Goal: Navigation & Orientation: Find specific page/section

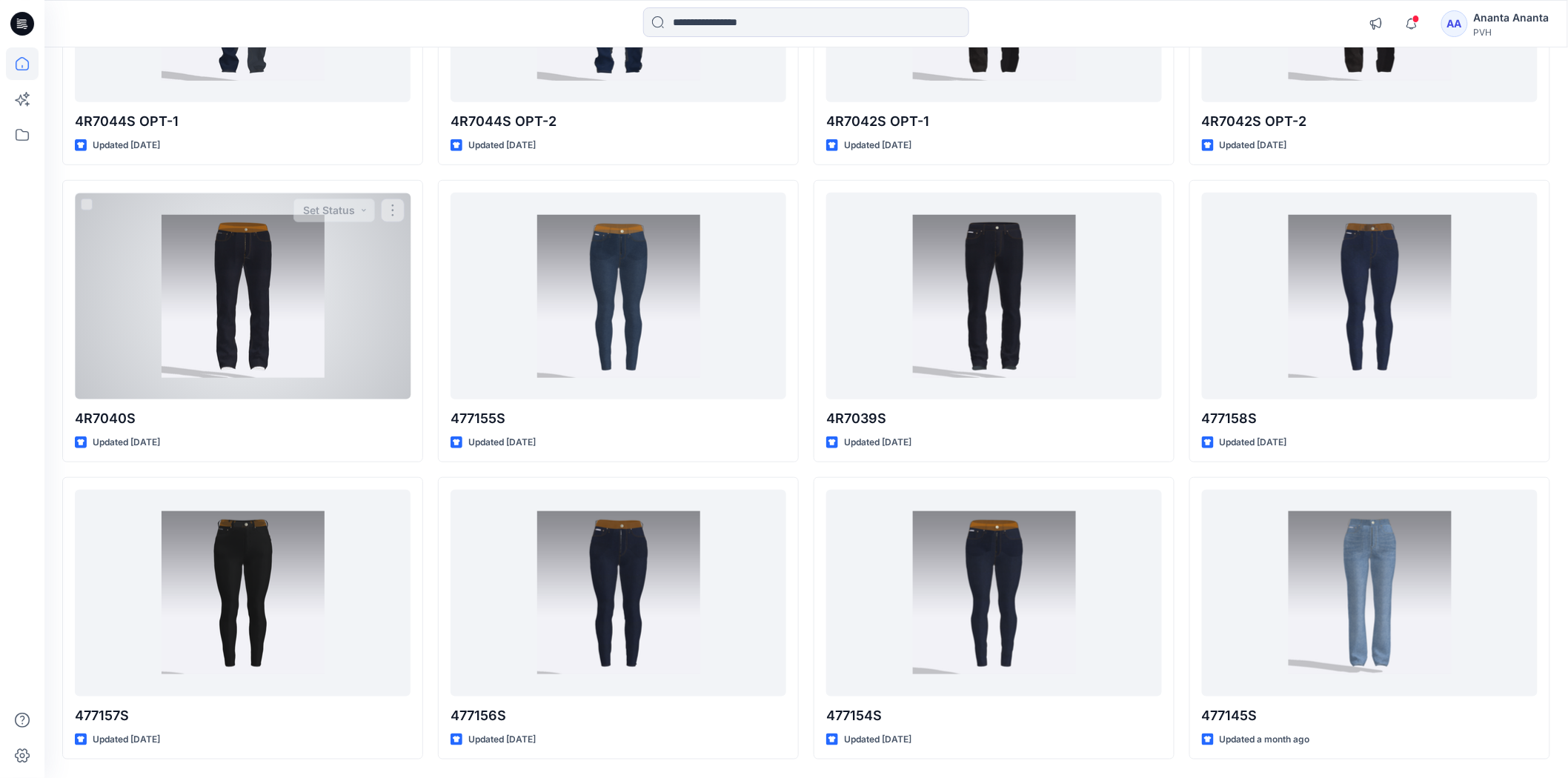
scroll to position [328, 0]
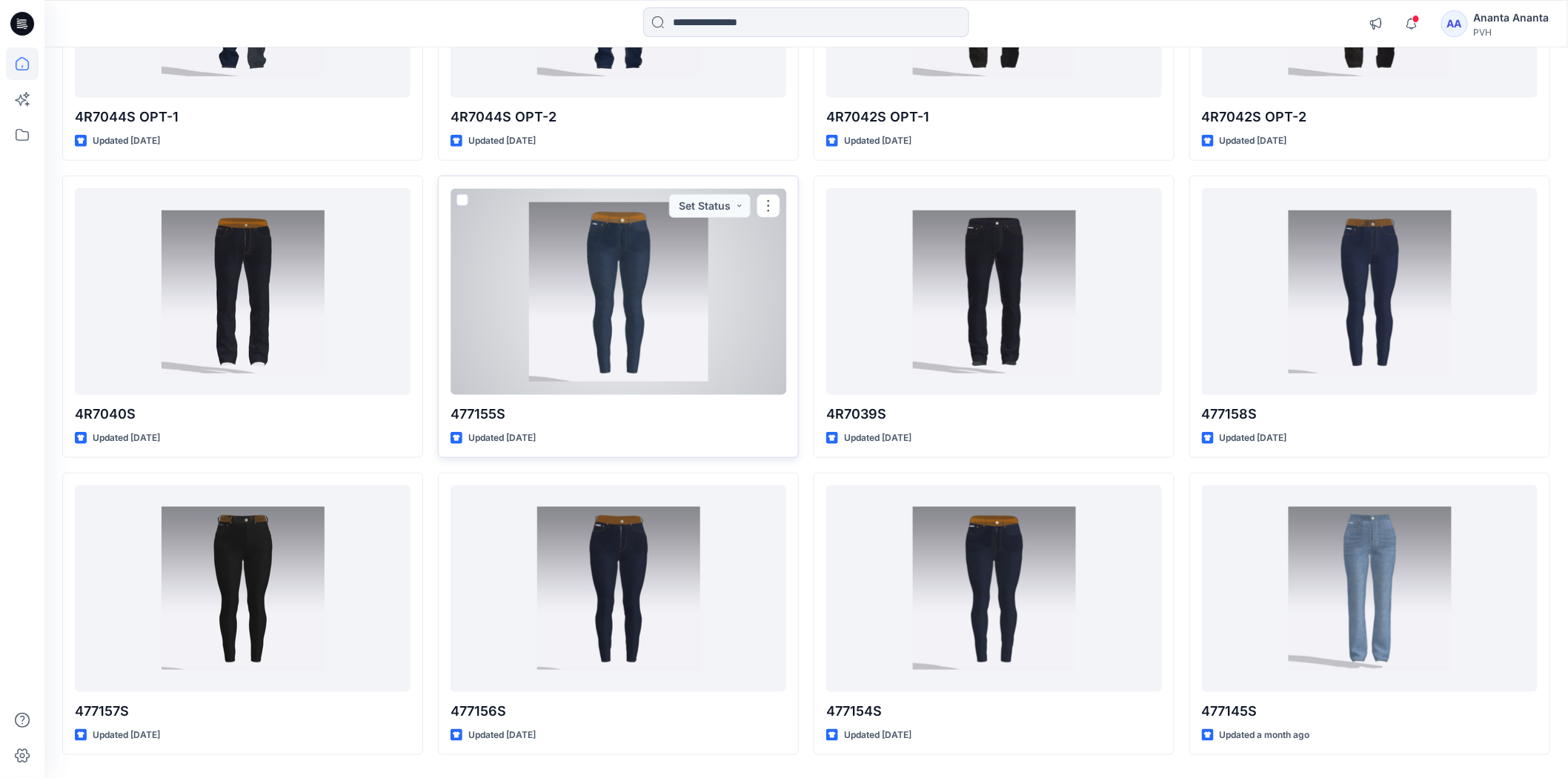
click at [611, 279] on div at bounding box center [619, 290] width 336 height 206
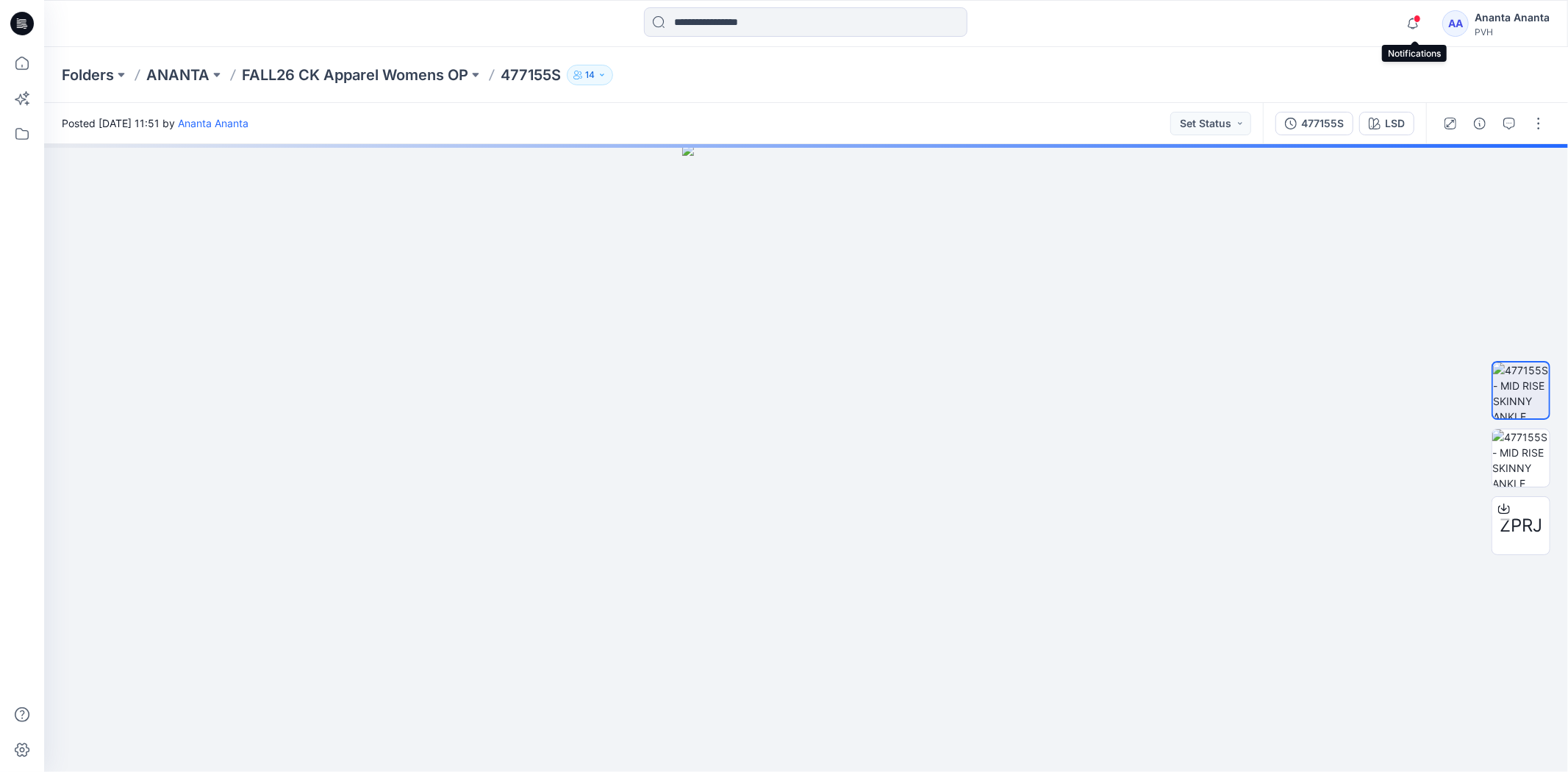
click at [1419, 22] on span at bounding box center [1418, 19] width 7 height 8
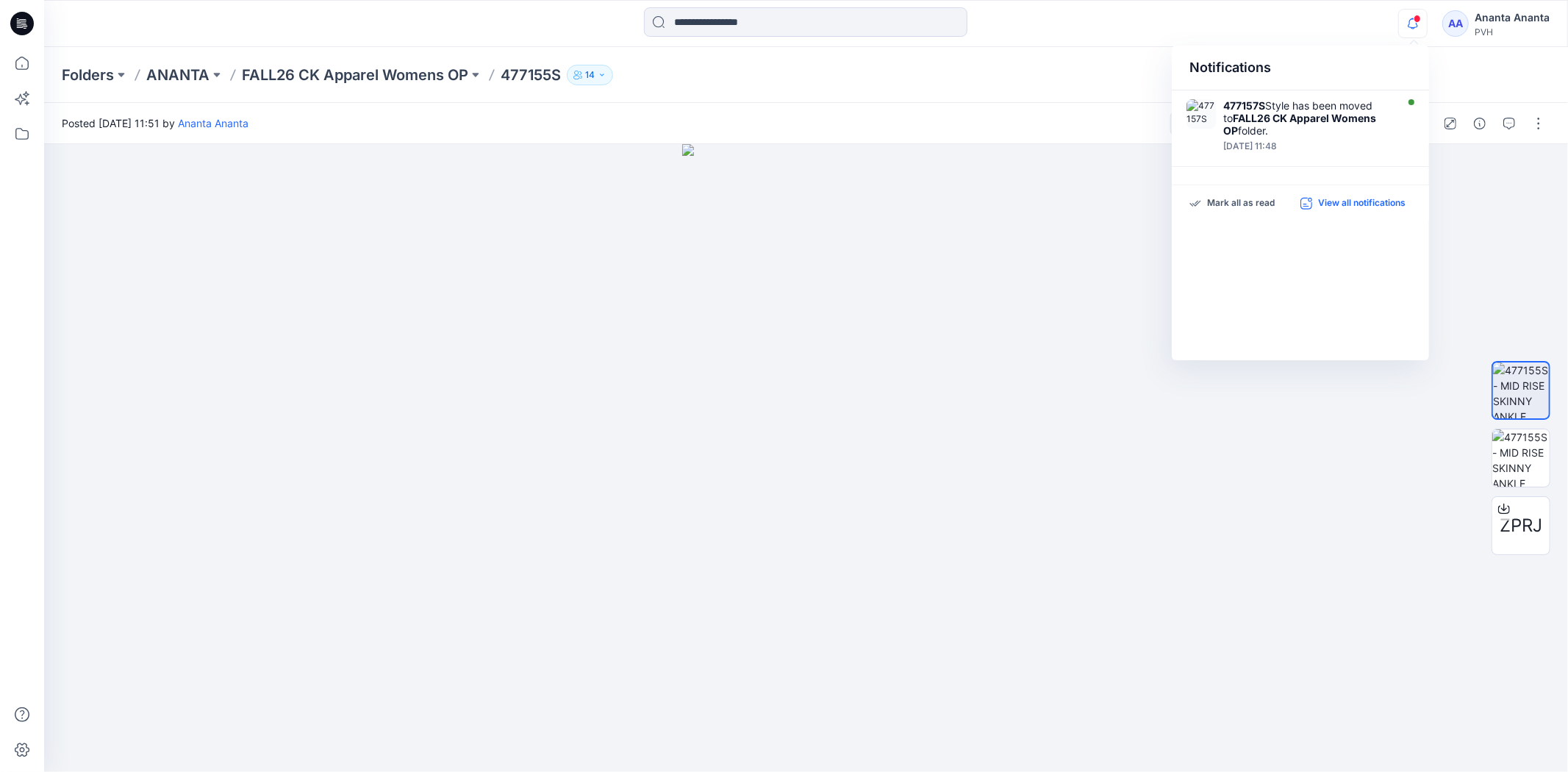
click at [1342, 207] on p "View all notifications" at bounding box center [1362, 204] width 88 height 13
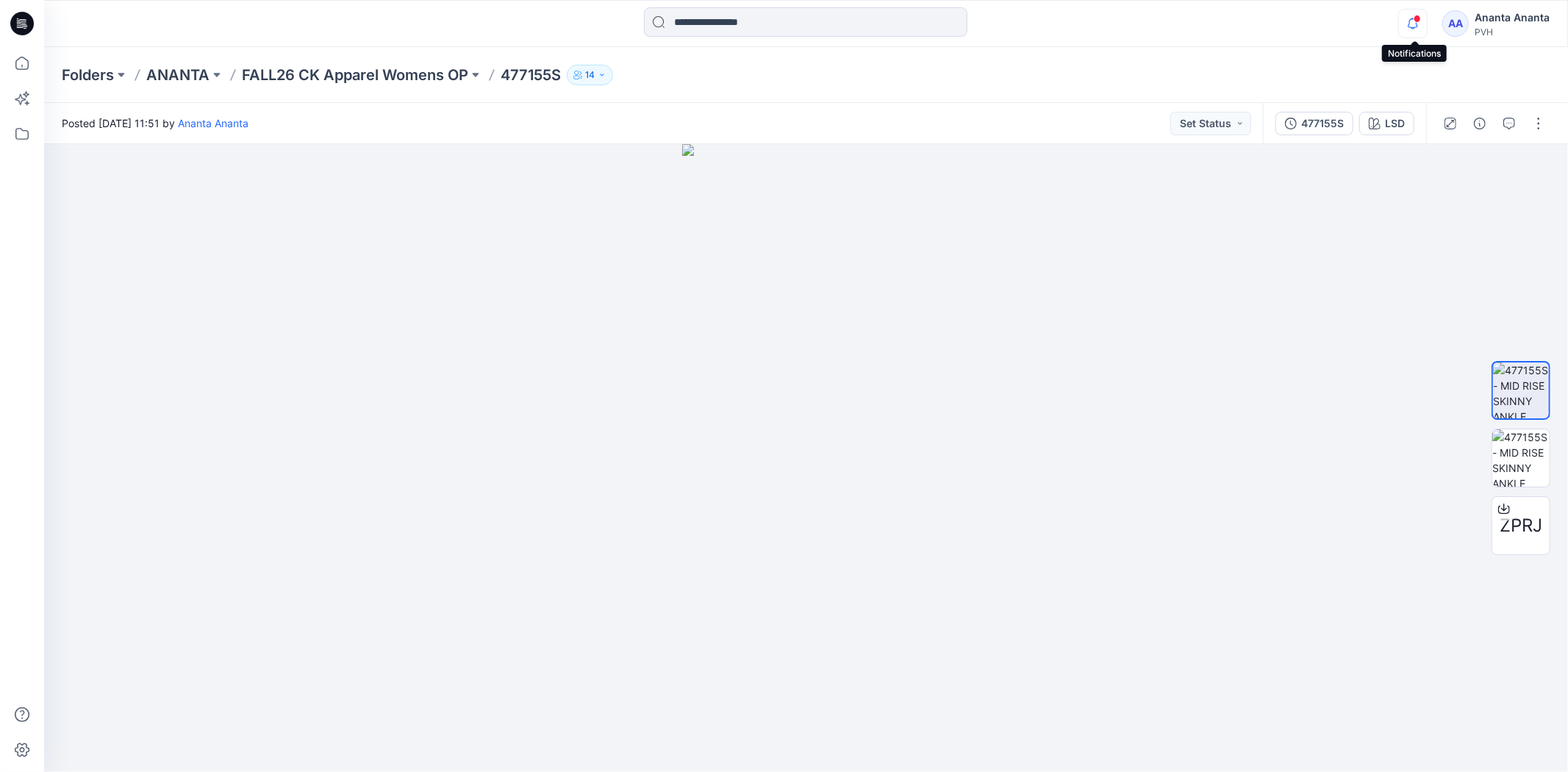
click at [1415, 23] on icon "button" at bounding box center [1413, 23] width 28 height 30
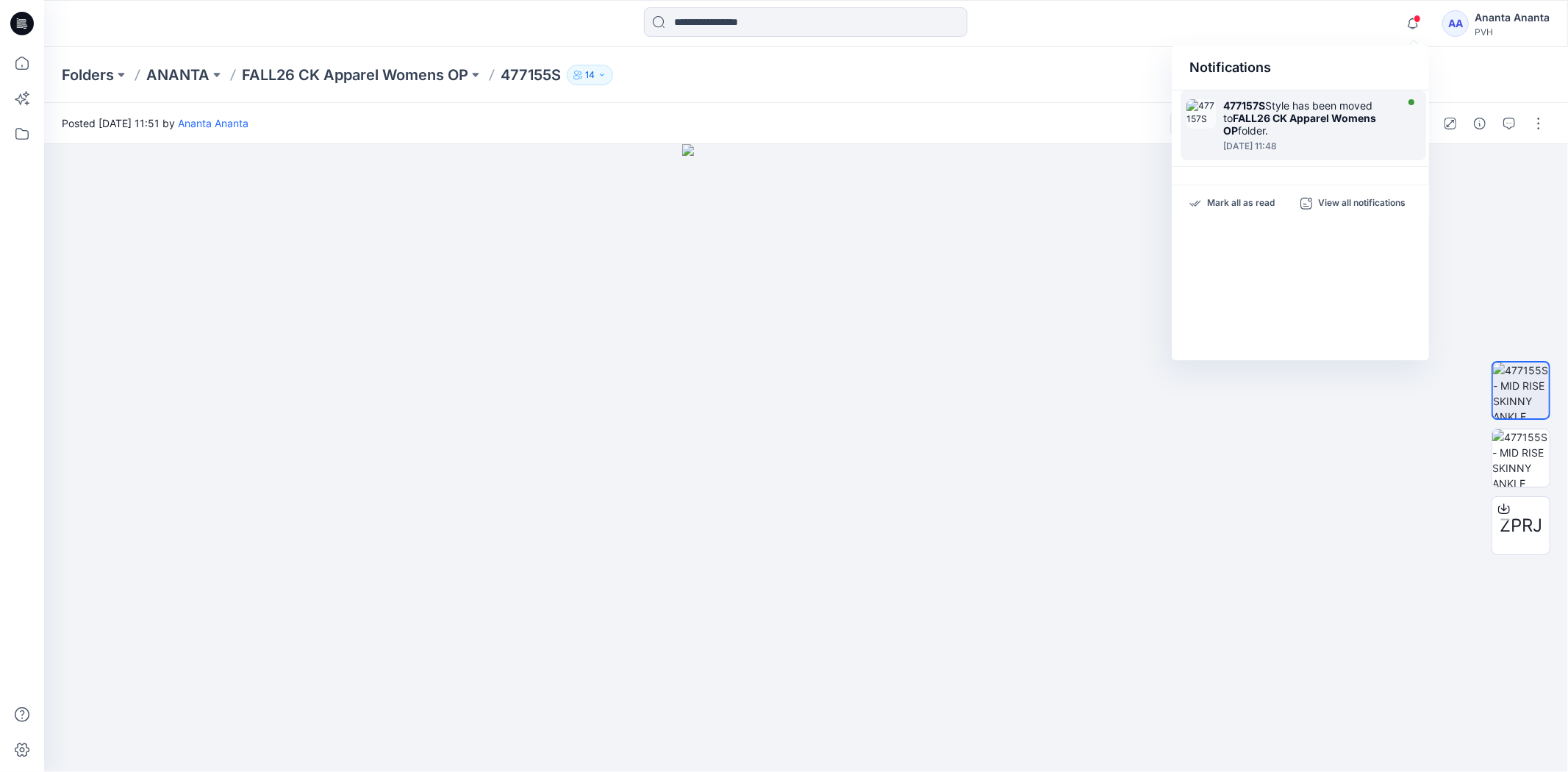
click at [1311, 110] on div "477157S Style has been moved to FALL26 CK Apparel Womens OP folder." at bounding box center [1308, 118] width 170 height 37
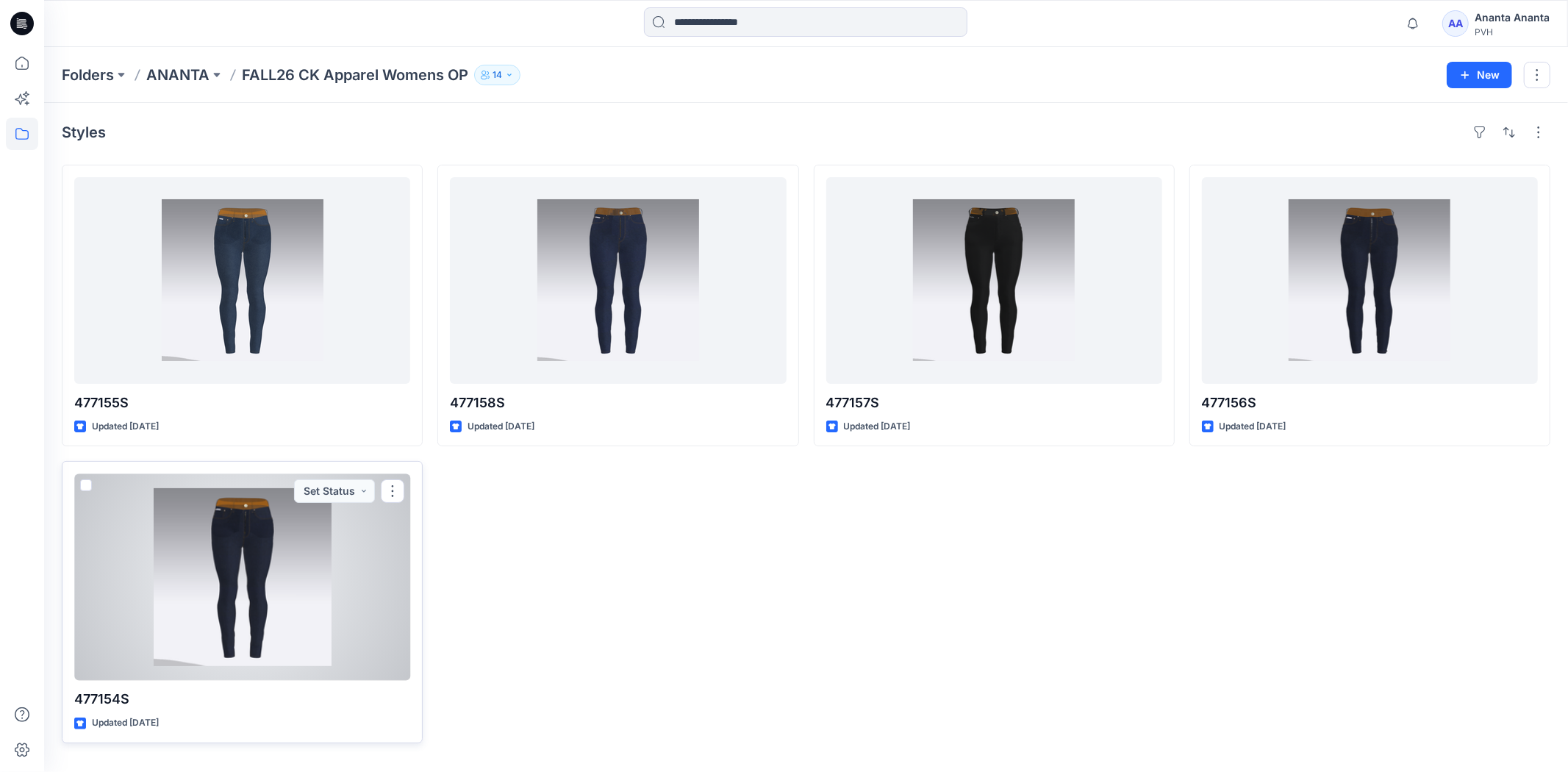
click at [272, 485] on div at bounding box center [242, 576] width 336 height 207
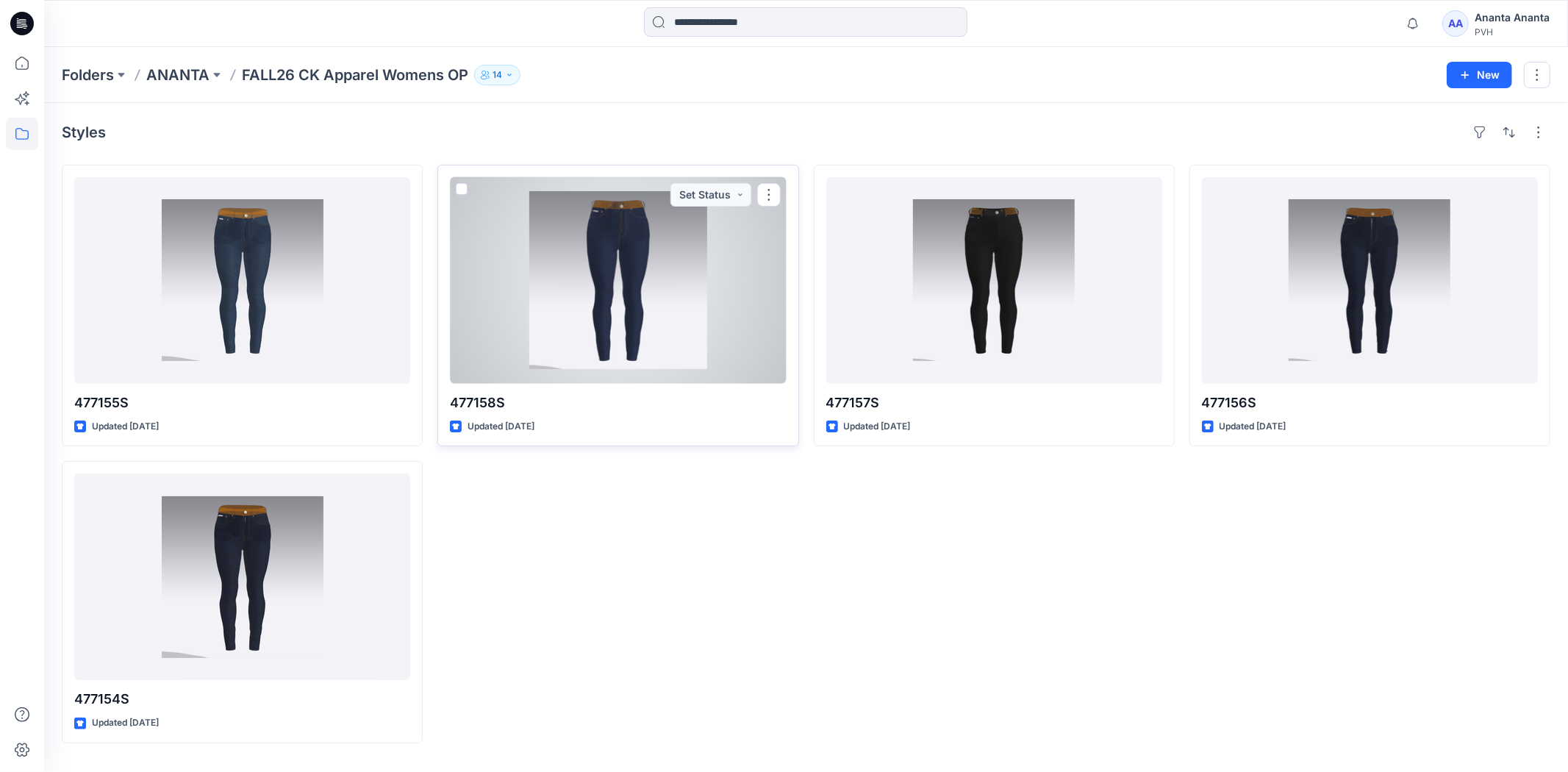
click at [620, 285] on div at bounding box center [618, 280] width 336 height 207
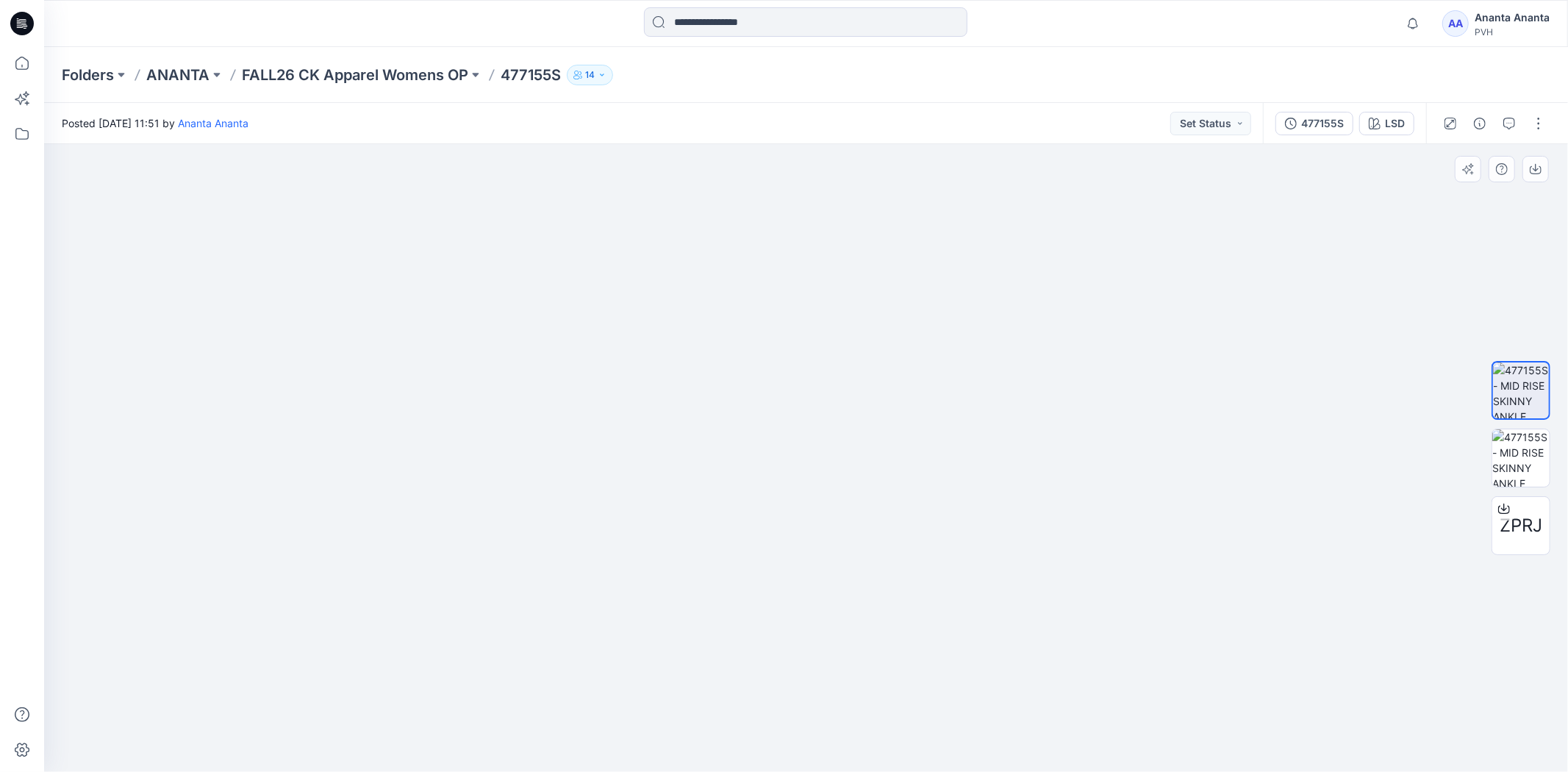
drag, startPoint x: 735, startPoint y: 363, endPoint x: 728, endPoint y: 738, distance: 375.1
drag, startPoint x: 724, startPoint y: 334, endPoint x: 700, endPoint y: 669, distance: 335.9
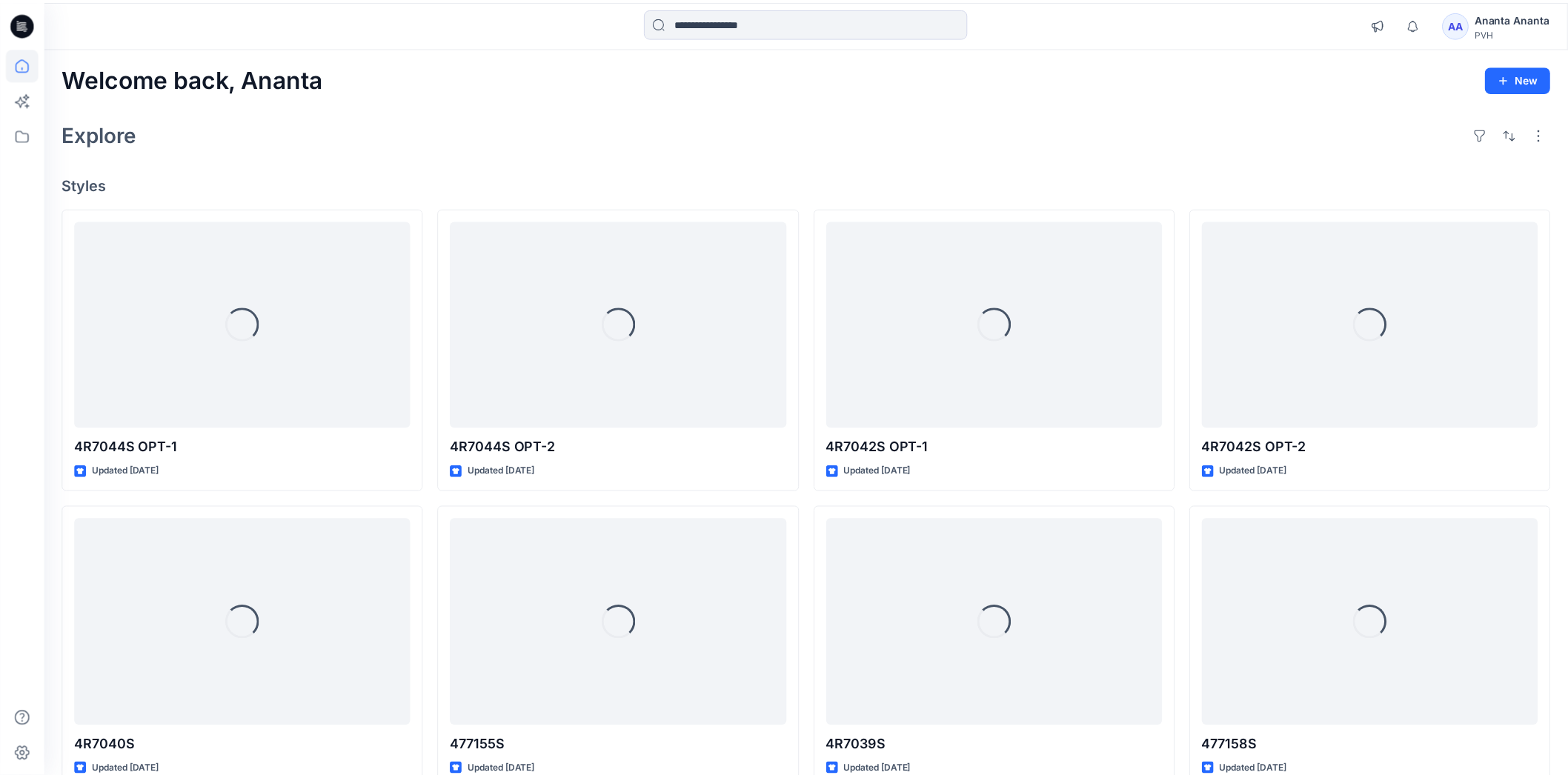
scroll to position [328, 0]
